Goal: Task Accomplishment & Management: Manage account settings

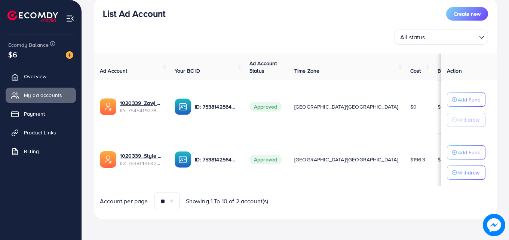
scroll to position [92, 0]
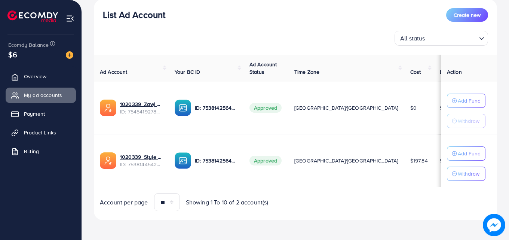
scroll to position [89, 0]
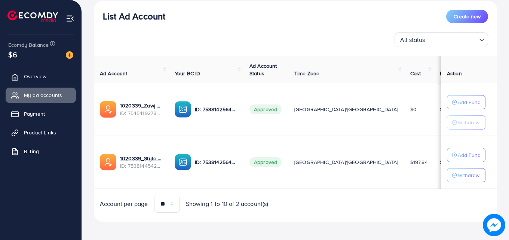
click at [127, 76] on th "Ad Account" at bounding box center [131, 69] width 75 height 27
click at [458, 156] on p "Add Fund" at bounding box center [469, 154] width 23 height 9
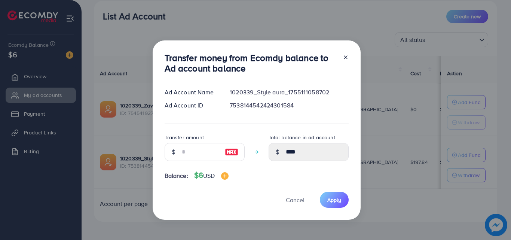
click at [219, 154] on div at bounding box center [232, 152] width 26 height 18
click at [226, 153] on img at bounding box center [231, 151] width 13 height 9
type input "*"
type input "****"
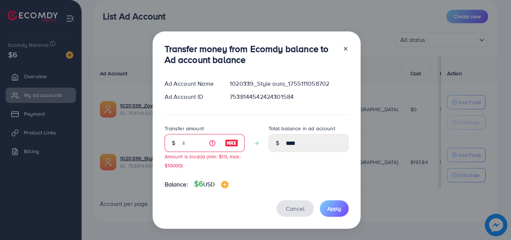
click at [292, 209] on span "Cancel" at bounding box center [295, 208] width 19 height 8
type input "****"
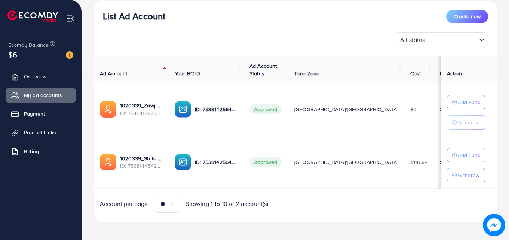
click at [152, 237] on div "List Ad Account Create new List Ad Account Create new All status Loading... Ad …" at bounding box center [295, 76] width 427 height 331
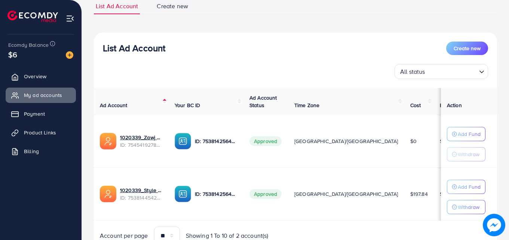
scroll to position [54, 0]
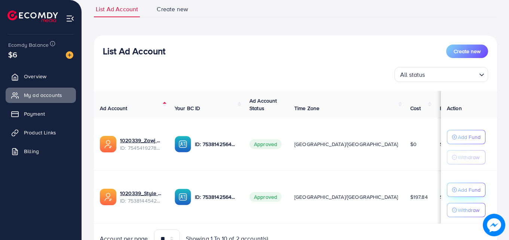
click at [459, 191] on p "Add Fund" at bounding box center [469, 189] width 23 height 9
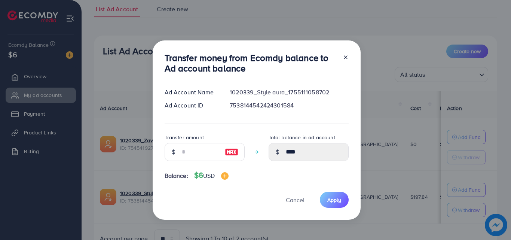
click at [221, 151] on div at bounding box center [232, 152] width 26 height 18
click at [210, 151] on input "number" at bounding box center [200, 152] width 37 height 18
type input "*"
type input "****"
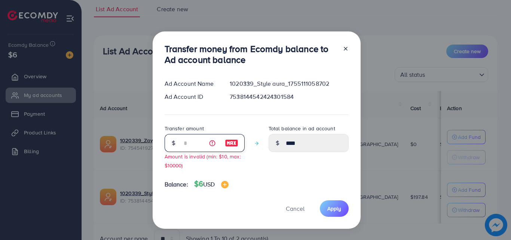
type input "*"
click at [342, 43] on div "Transfer money from Ecomdy balance to Ad account balance Ad Account Name 102033…" at bounding box center [257, 129] width 208 height 197
click at [340, 47] on div at bounding box center [342, 55] width 12 height 25
click at [344, 47] on line at bounding box center [345, 48] width 3 height 3
type input "****"
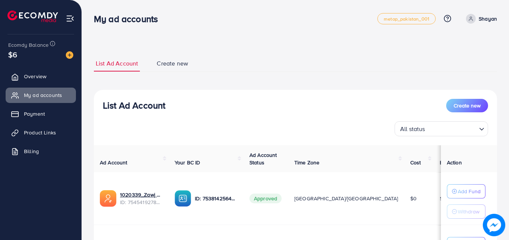
scroll to position [92, 0]
